Goal: Information Seeking & Learning: Check status

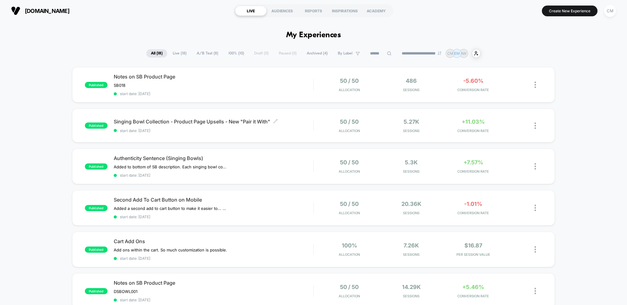
click at [184, 124] on span "Singing Bowl Collection - Product Page Upsells - New "Pair it With" Click to ed…" at bounding box center [214, 121] width 200 height 6
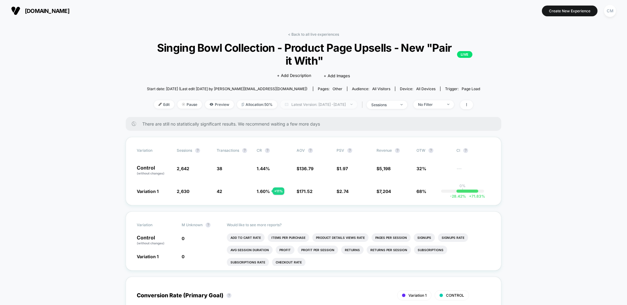
click at [354, 101] on span "Latest Version: [DATE] - [DATE]" at bounding box center [318, 104] width 77 height 8
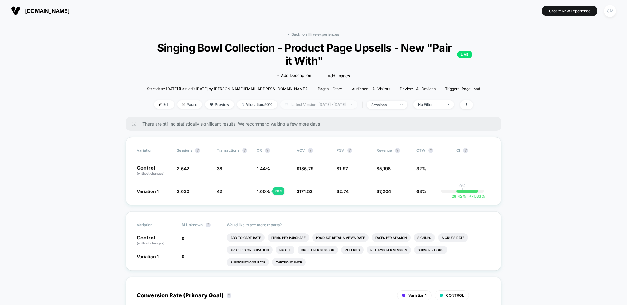
click at [322, 106] on span "Latest Version: [DATE] - [DATE]" at bounding box center [318, 104] width 77 height 8
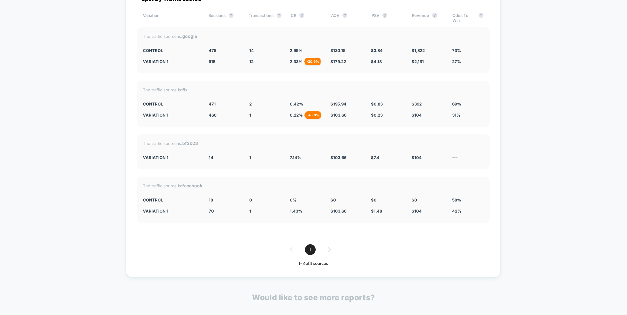
scroll to position [1527, 0]
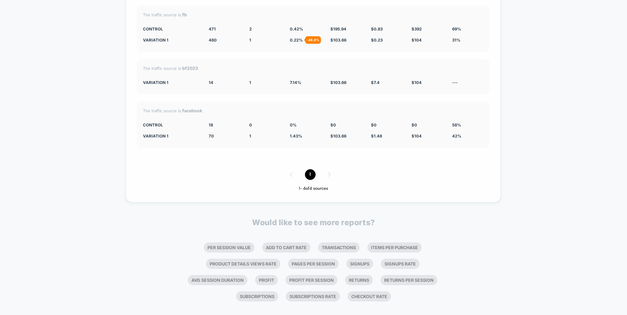
drag, startPoint x: 320, startPoint y: 168, endPoint x: 315, endPoint y: 166, distance: 5.1
click at [320, 169] on div "1" at bounding box center [313, 174] width 353 height 11
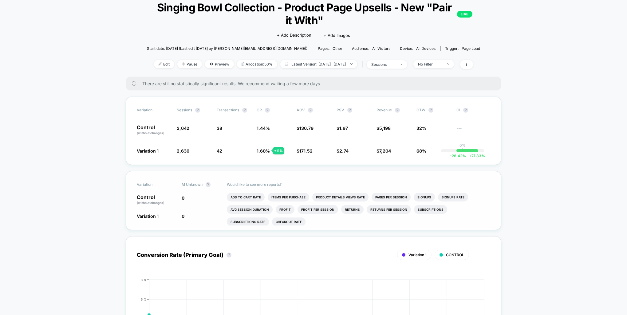
scroll to position [38, 0]
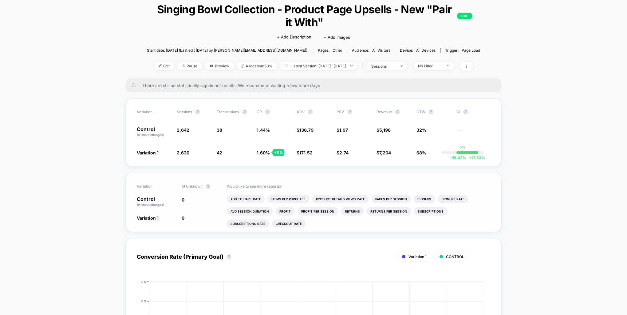
drag, startPoint x: 556, startPoint y: 198, endPoint x: 497, endPoint y: 197, distance: 58.4
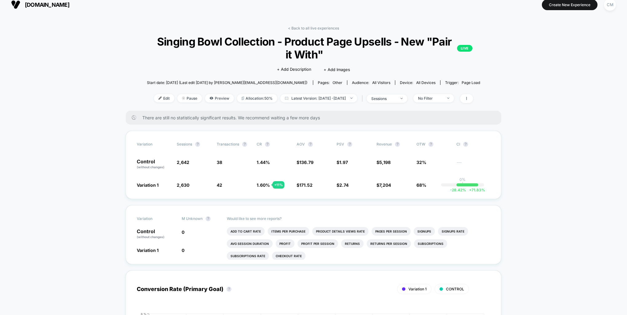
scroll to position [0, 0]
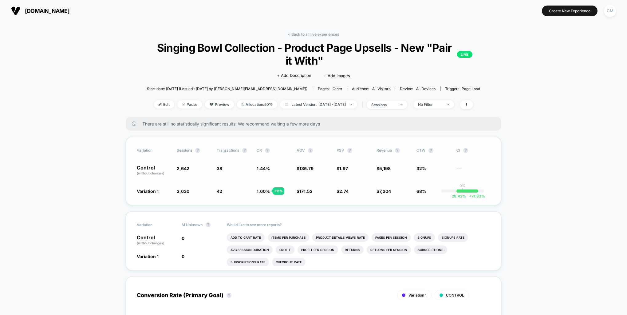
click at [428, 180] on div "Variation Sessions ? Transactions ? CR ? AOV ? PSV ? Revenue ? OTW ? CI ? Contr…" at bounding box center [314, 171] width 376 height 68
drag, startPoint x: 285, startPoint y: 178, endPoint x: 265, endPoint y: 163, distance: 25.0
click at [285, 178] on div "Variation Sessions ? Transactions ? CR ? AOV ? PSV ? Revenue ? OTW ? CI ? Contr…" at bounding box center [314, 171] width 376 height 68
click at [473, 106] on span at bounding box center [466, 104] width 13 height 9
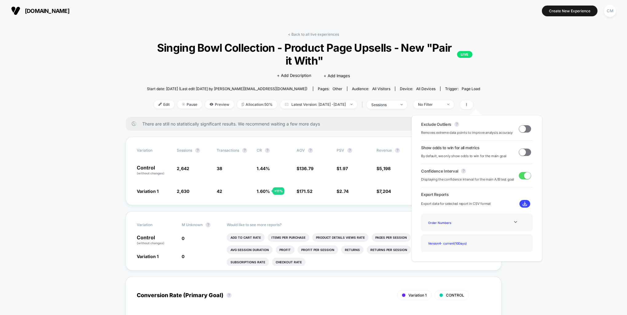
click at [523, 127] on span at bounding box center [522, 128] width 7 height 7
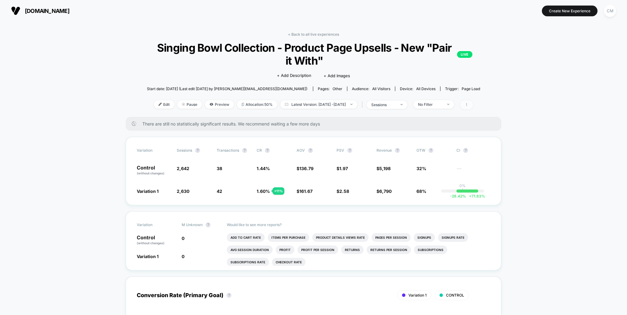
click at [473, 107] on span at bounding box center [466, 104] width 13 height 9
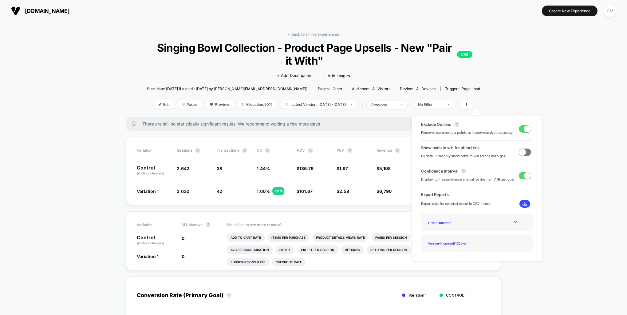
drag, startPoint x: 524, startPoint y: 130, endPoint x: 544, endPoint y: 130, distance: 20.9
click at [524, 130] on span at bounding box center [527, 128] width 7 height 7
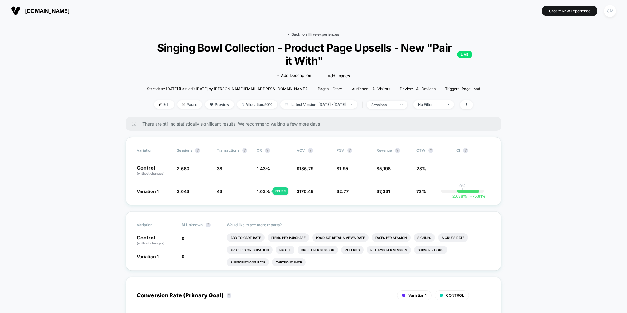
drag, startPoint x: 323, startPoint y: 34, endPoint x: 320, endPoint y: 35, distance: 3.5
click at [323, 34] on link "< Back to all live experiences" at bounding box center [313, 34] width 51 height 5
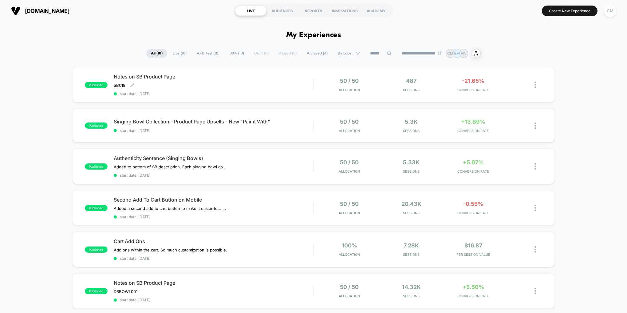
click at [311, 90] on div "Notes on SB Product Page SB018 Click to edit experience details SB018 start dat…" at bounding box center [214, 84] width 200 height 22
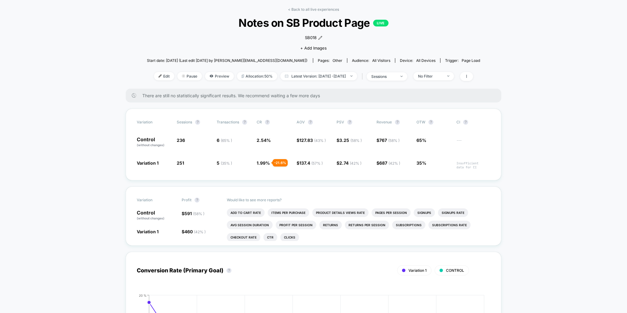
scroll to position [26, 0]
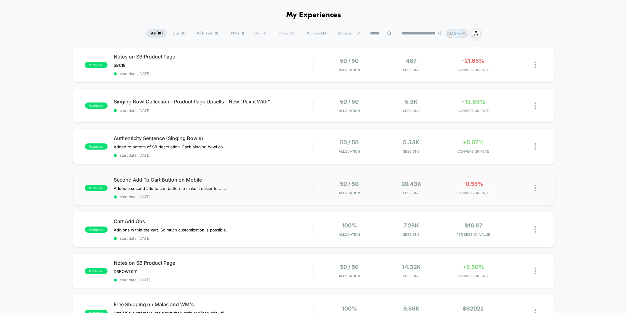
scroll to position [20, 0]
click at [285, 188] on div "Second Add To Cart Button on Mobile Added a second add to cart button to make i…" at bounding box center [214, 188] width 200 height 22
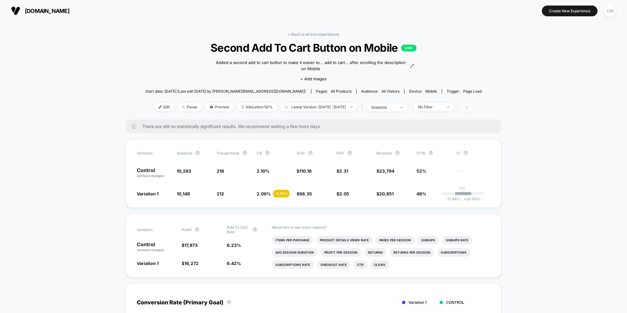
click at [473, 105] on span at bounding box center [466, 107] width 13 height 9
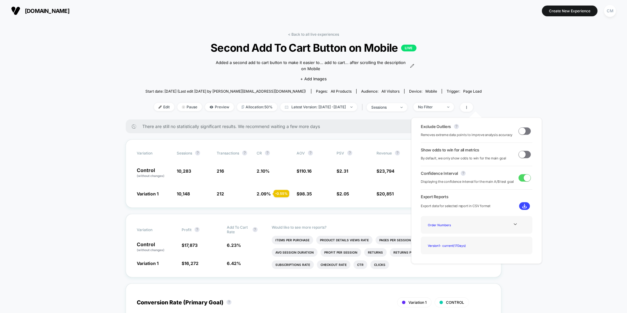
click at [528, 132] on span at bounding box center [525, 130] width 12 height 7
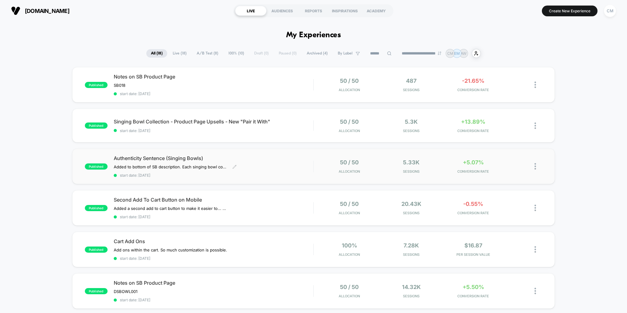
click at [288, 161] on div "Authenticity Sentence (Singing Bowls) Added to bottom of SB description. ﻿ Each…" at bounding box center [214, 166] width 200 height 22
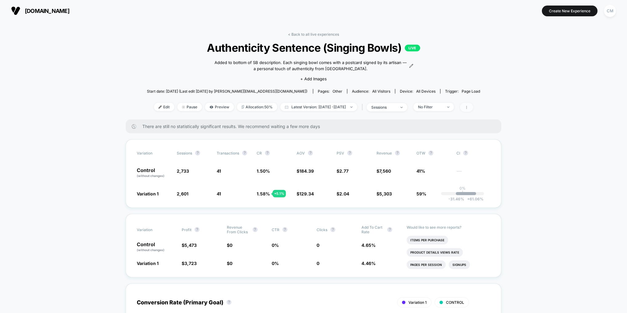
click at [473, 107] on span at bounding box center [466, 107] width 13 height 9
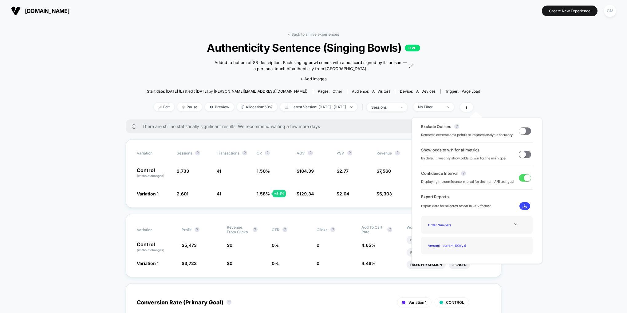
click at [524, 131] on span at bounding box center [525, 130] width 12 height 7
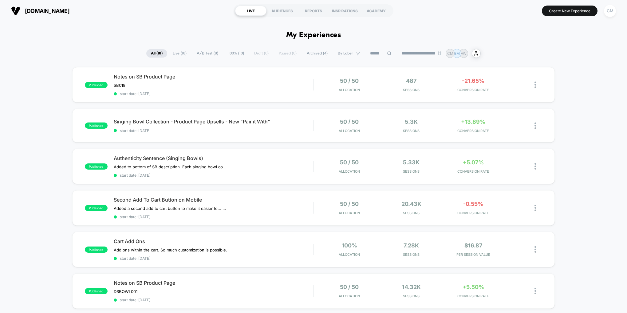
click at [203, 52] on span "A/B Test ( 8 )" at bounding box center [207, 53] width 31 height 8
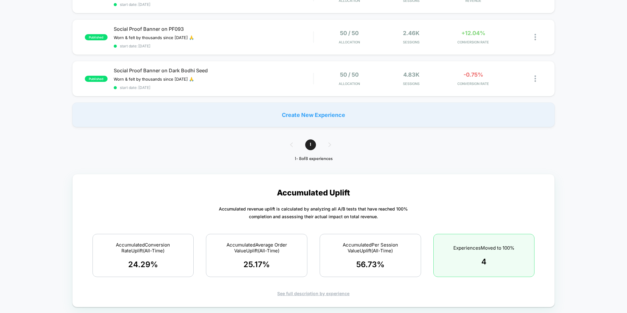
scroll to position [440, 0]
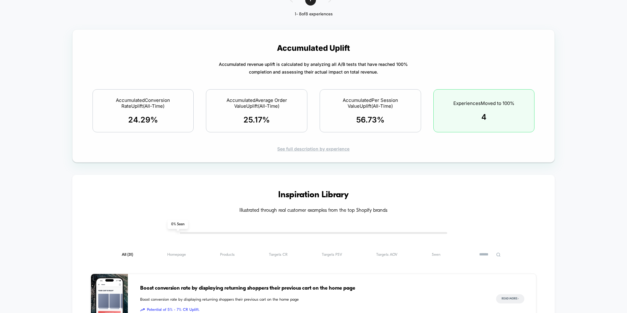
drag, startPoint x: 392, startPoint y: 164, endPoint x: 367, endPoint y: 108, distance: 60.7
click at [259, 104] on span "Accumulated Average Order Value Uplift (All-Time)" at bounding box center [256, 103] width 85 height 12
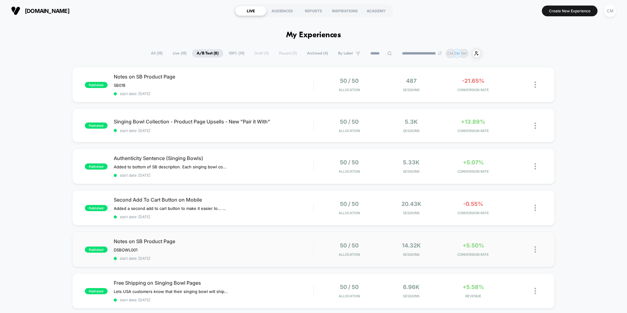
scroll to position [2, 0]
